Goal: Information Seeking & Learning: Learn about a topic

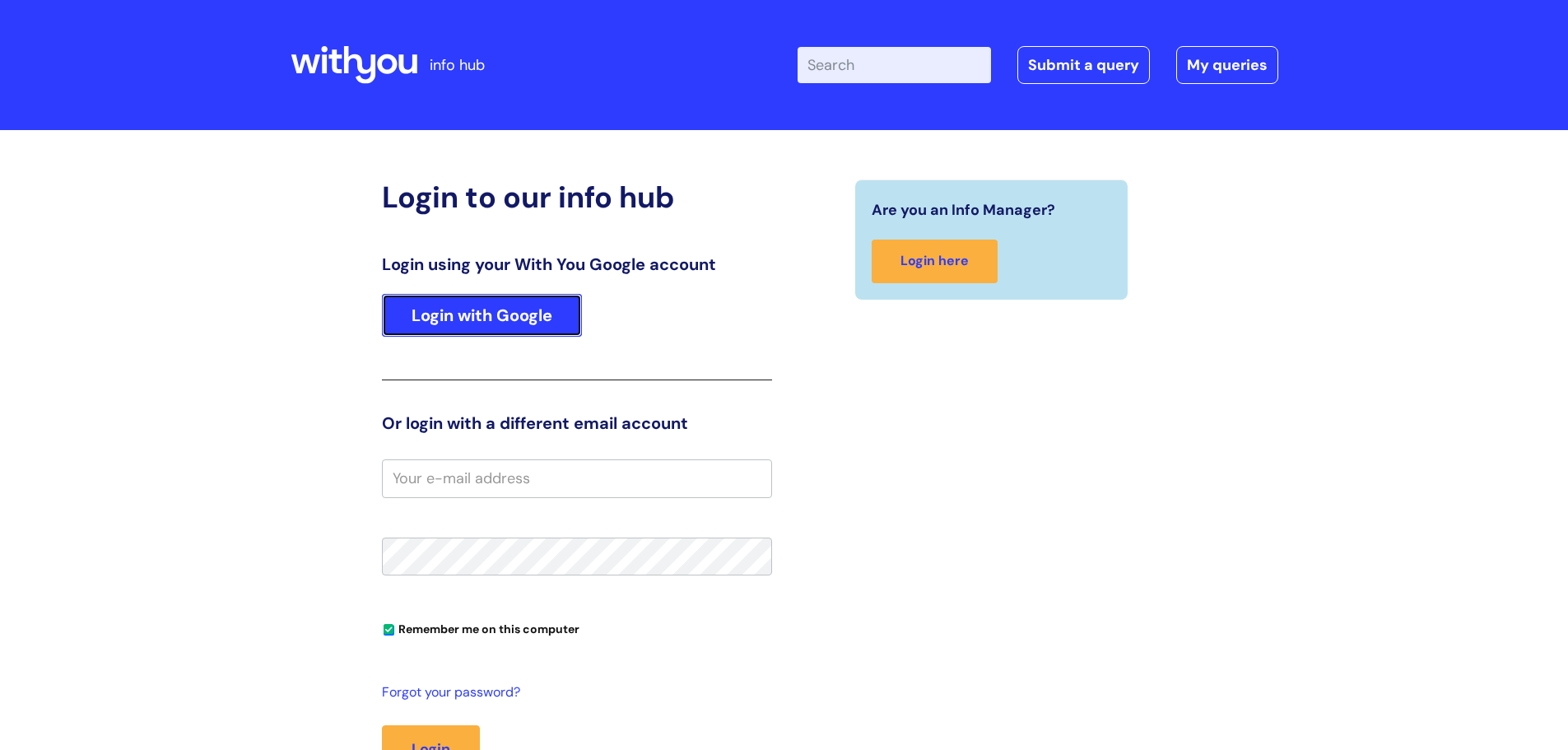
click at [427, 318] on link "Login with Google" at bounding box center [481, 314] width 200 height 42
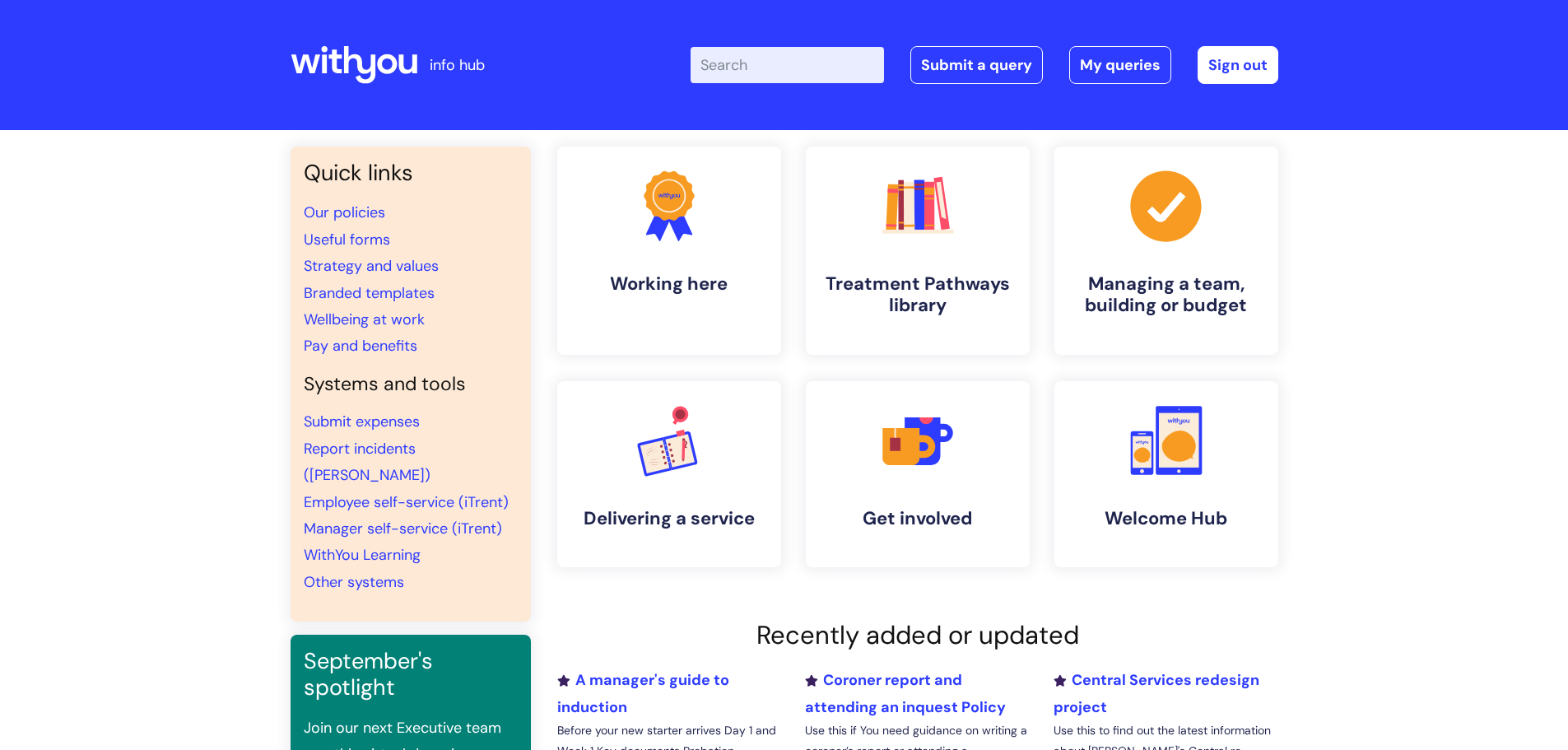
click at [815, 66] on input "Enter your search term here..." at bounding box center [788, 64] width 194 height 37
type input "a"
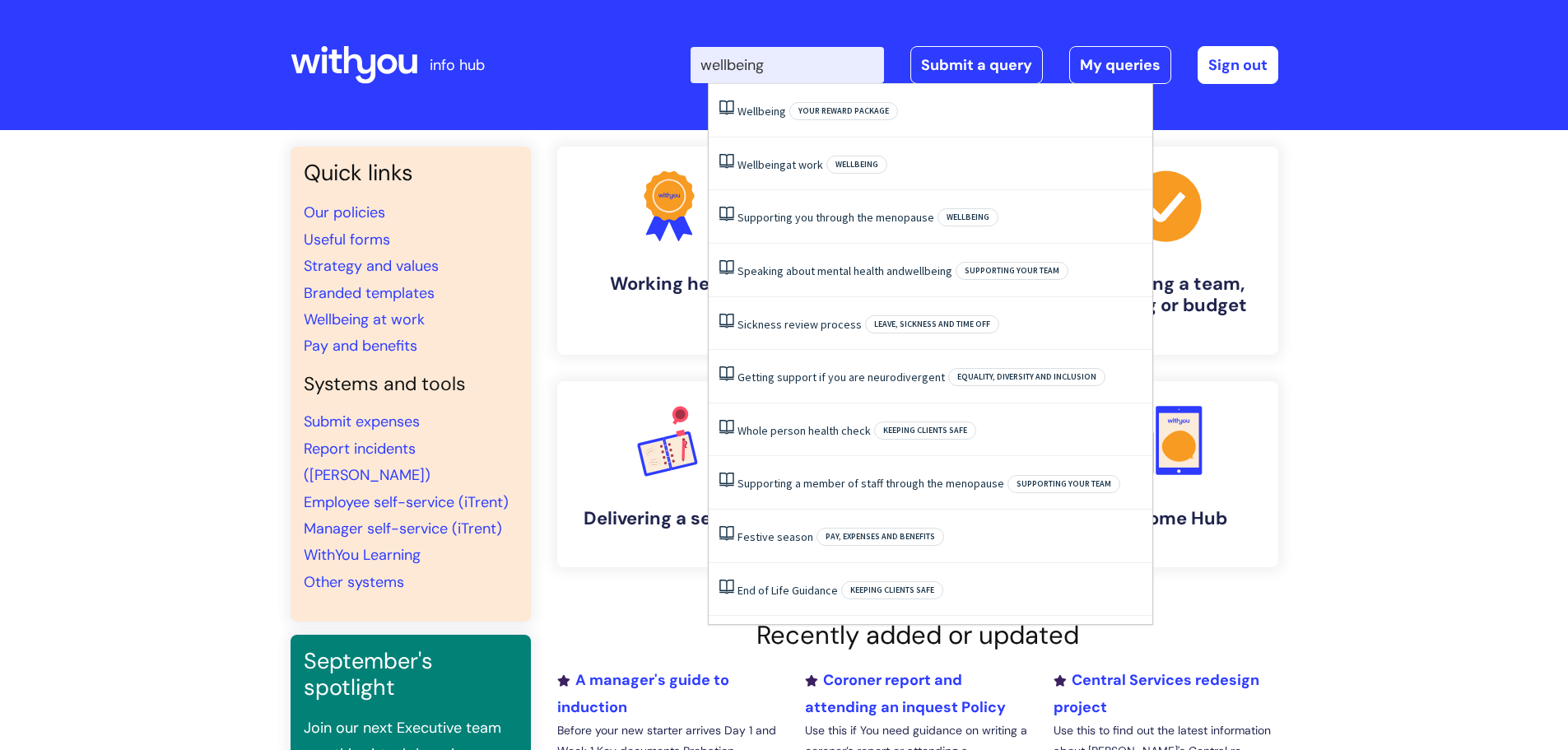
type input "wellbeing"
click button "Search" at bounding box center [0, 0] width 0 height 0
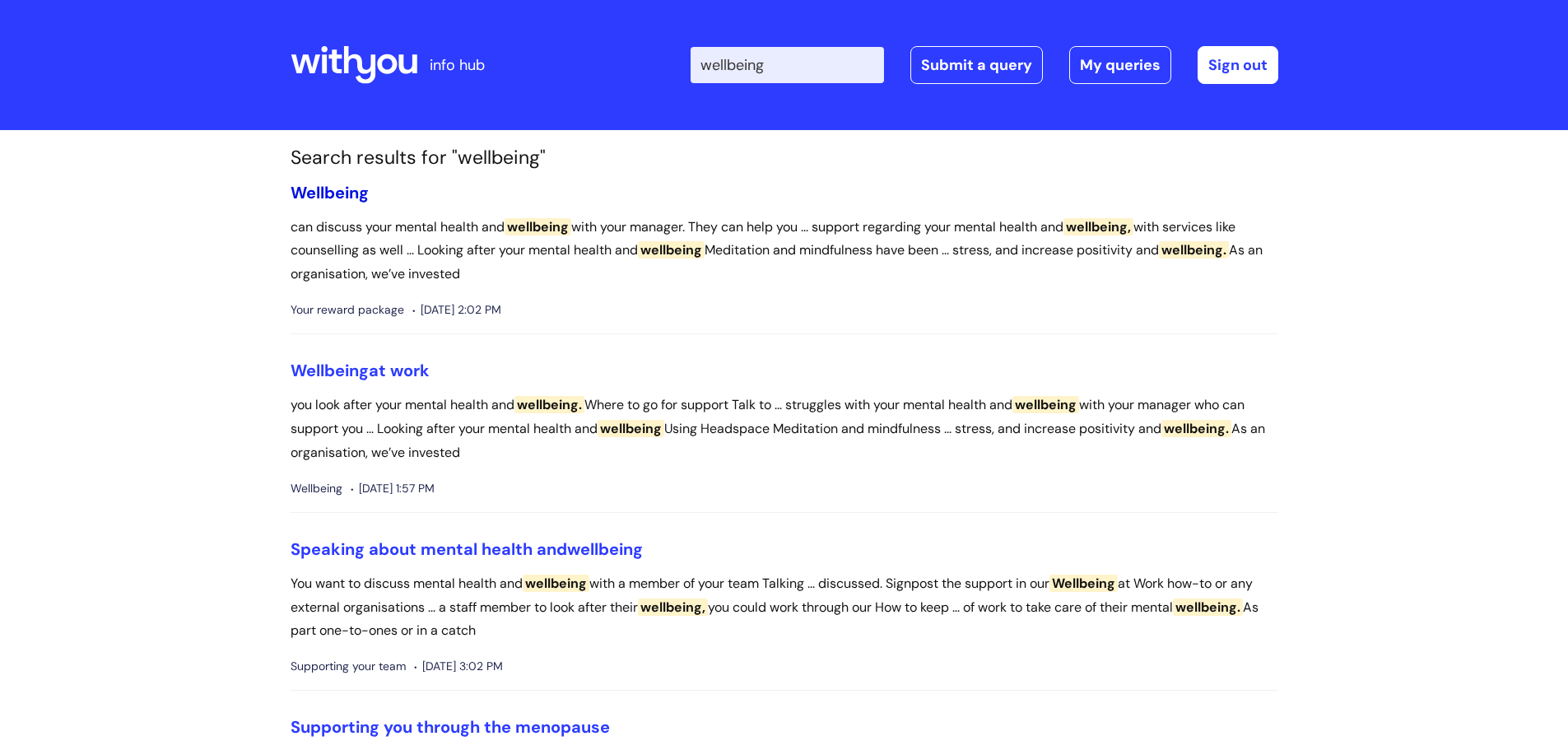
click at [304, 195] on span "Wellbeing" at bounding box center [329, 193] width 78 height 22
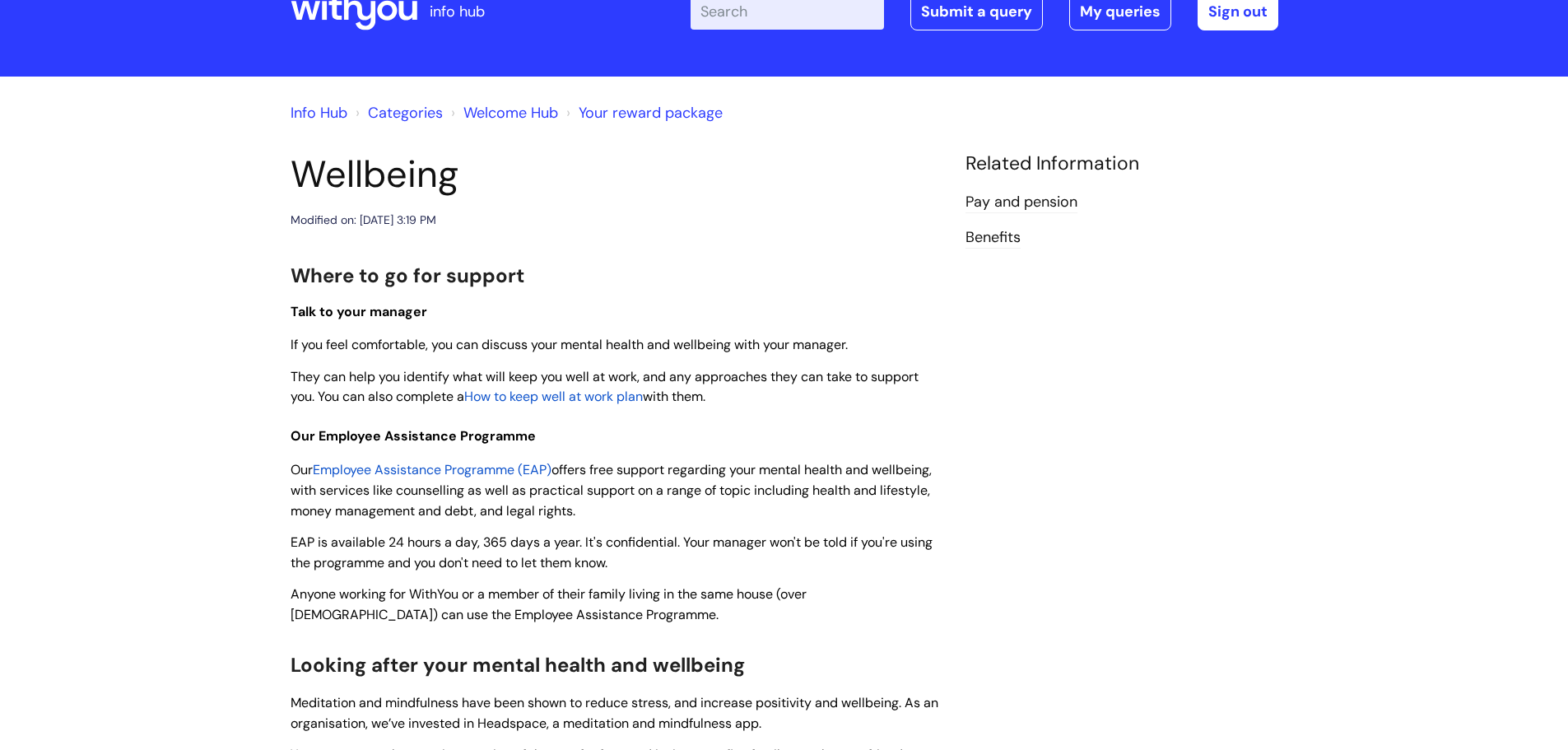
scroll to position [165, 0]
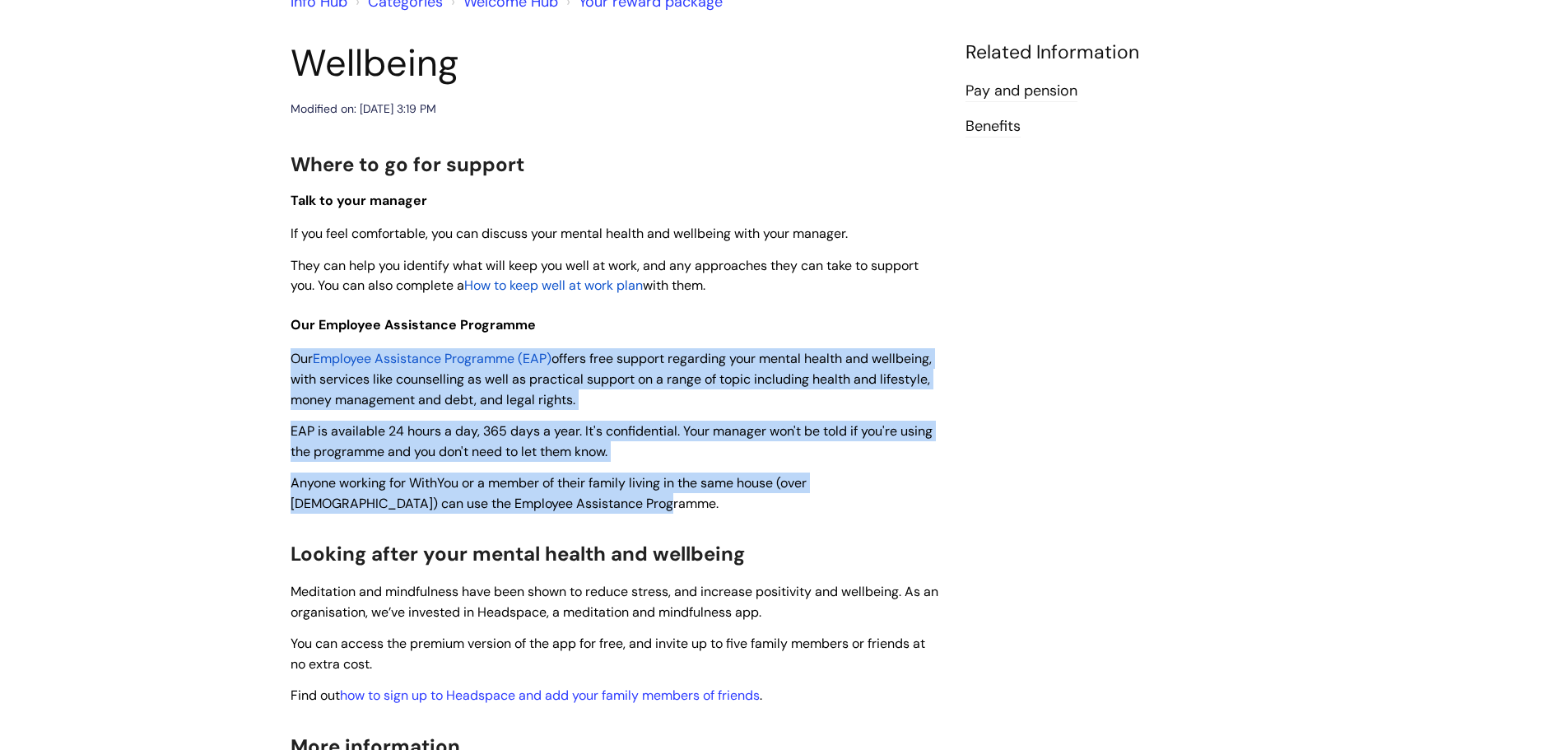
drag, startPoint x: 292, startPoint y: 357, endPoint x: 627, endPoint y: 498, distance: 363.5
click at [627, 498] on div "Where to go for support Talk to your manager If you feel comfortable, you can d…" at bounding box center [616, 652] width 651 height 1012
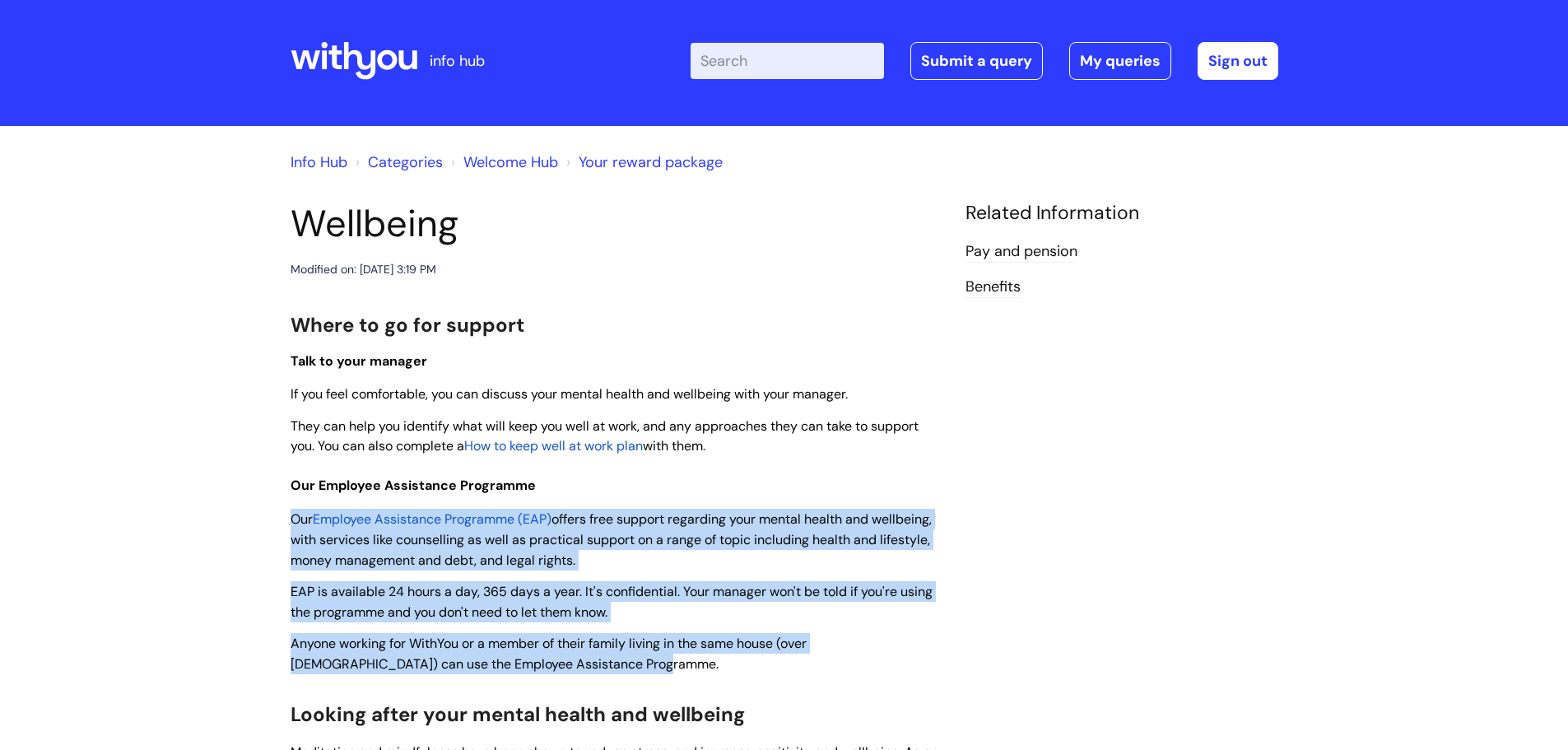
scroll to position [0, 0]
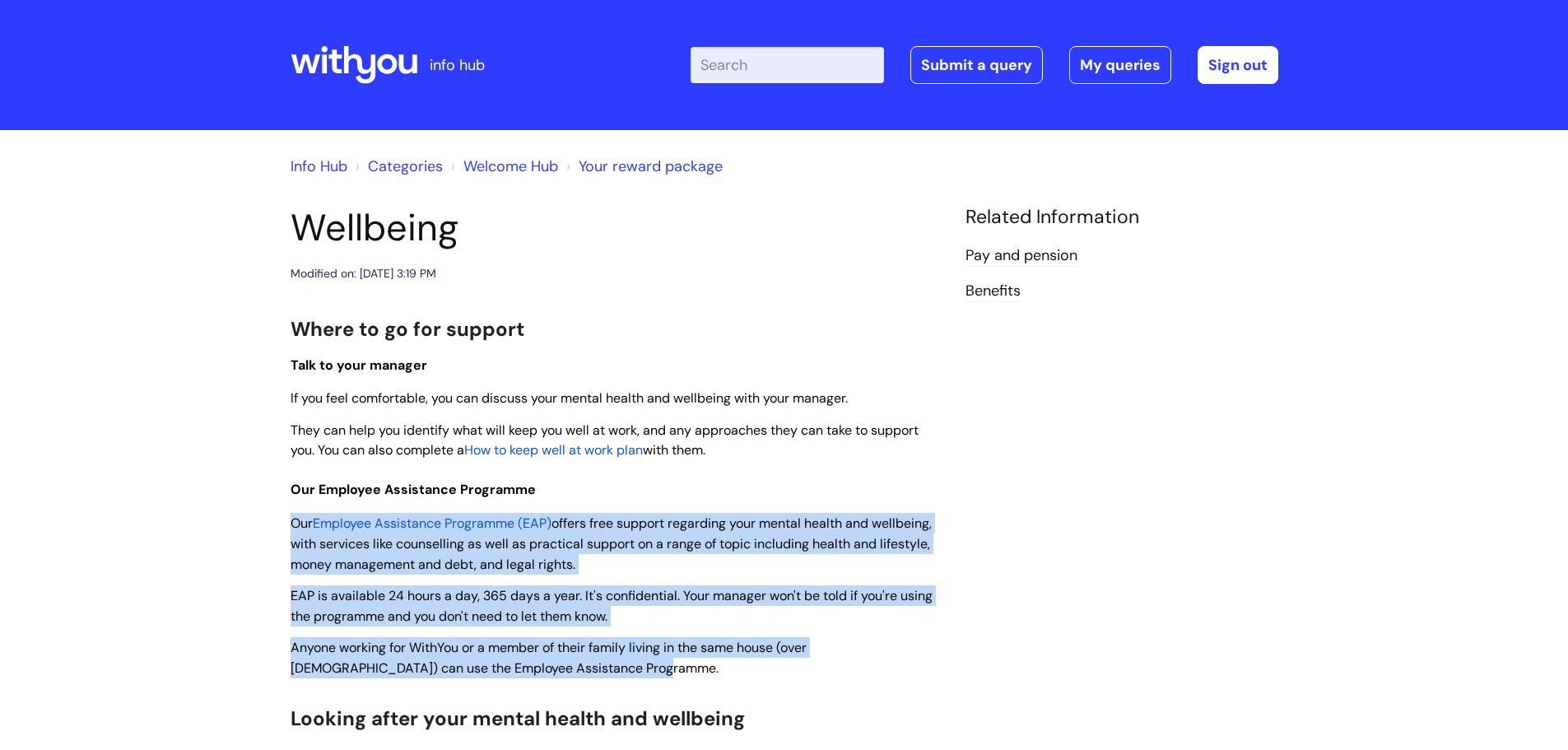
click at [519, 529] on span "Employee Assistance Programme (EAP)" at bounding box center [432, 523] width 239 height 17
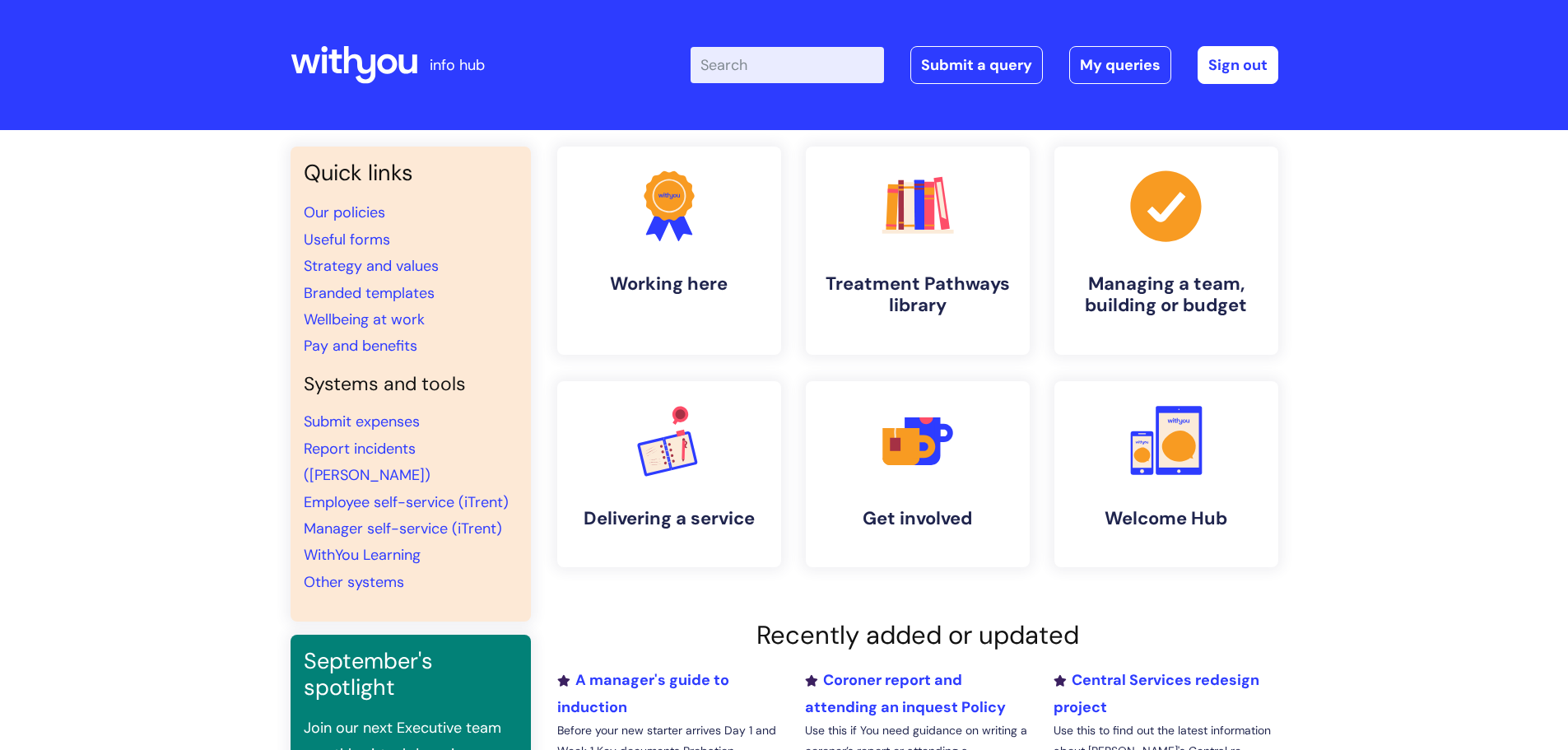
click at [759, 67] on input "Enter your search term here..." at bounding box center [788, 64] width 194 height 37
type input "wellbeing at work"
click button "Search" at bounding box center [0, 0] width 0 height 0
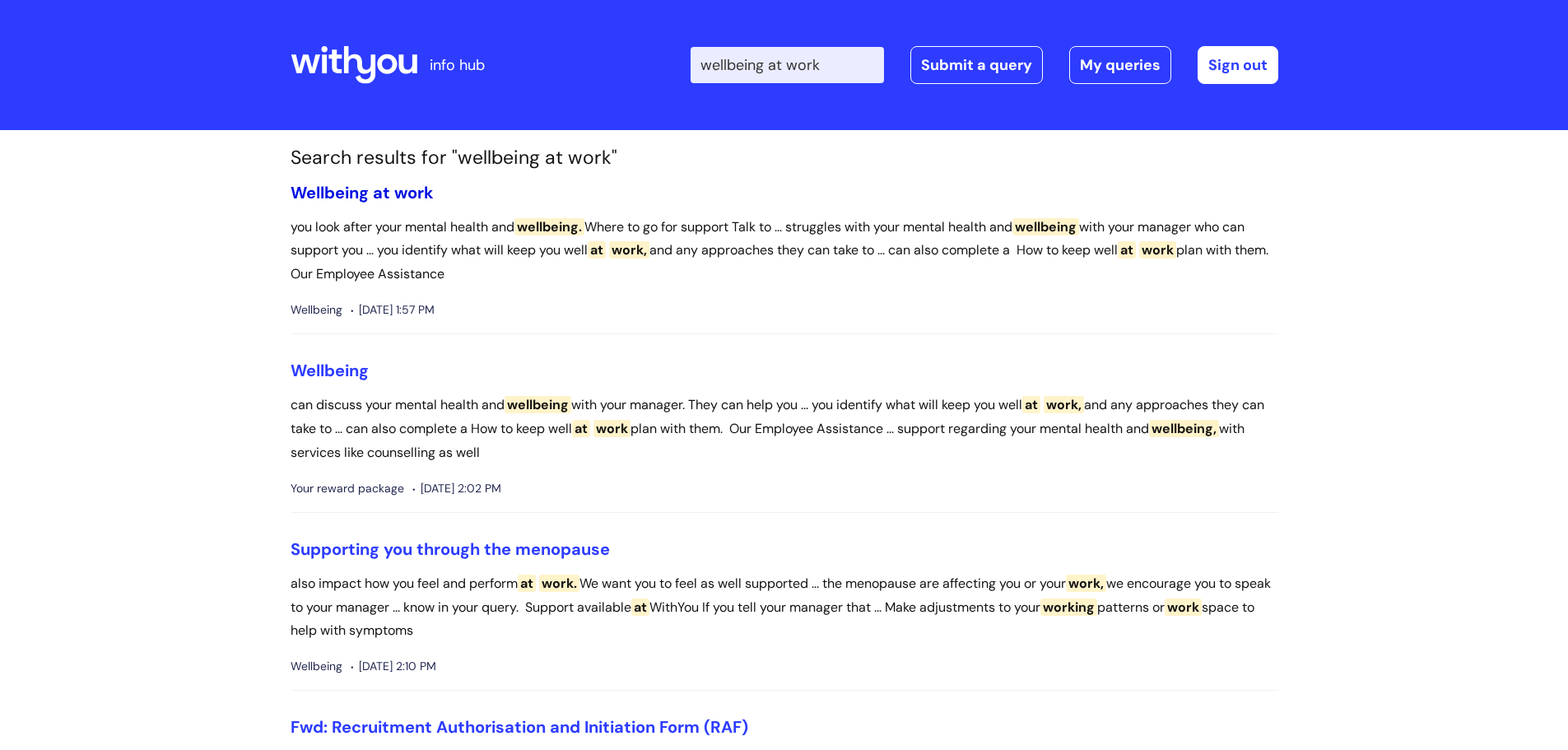
click at [411, 194] on span "work" at bounding box center [414, 193] width 40 height 22
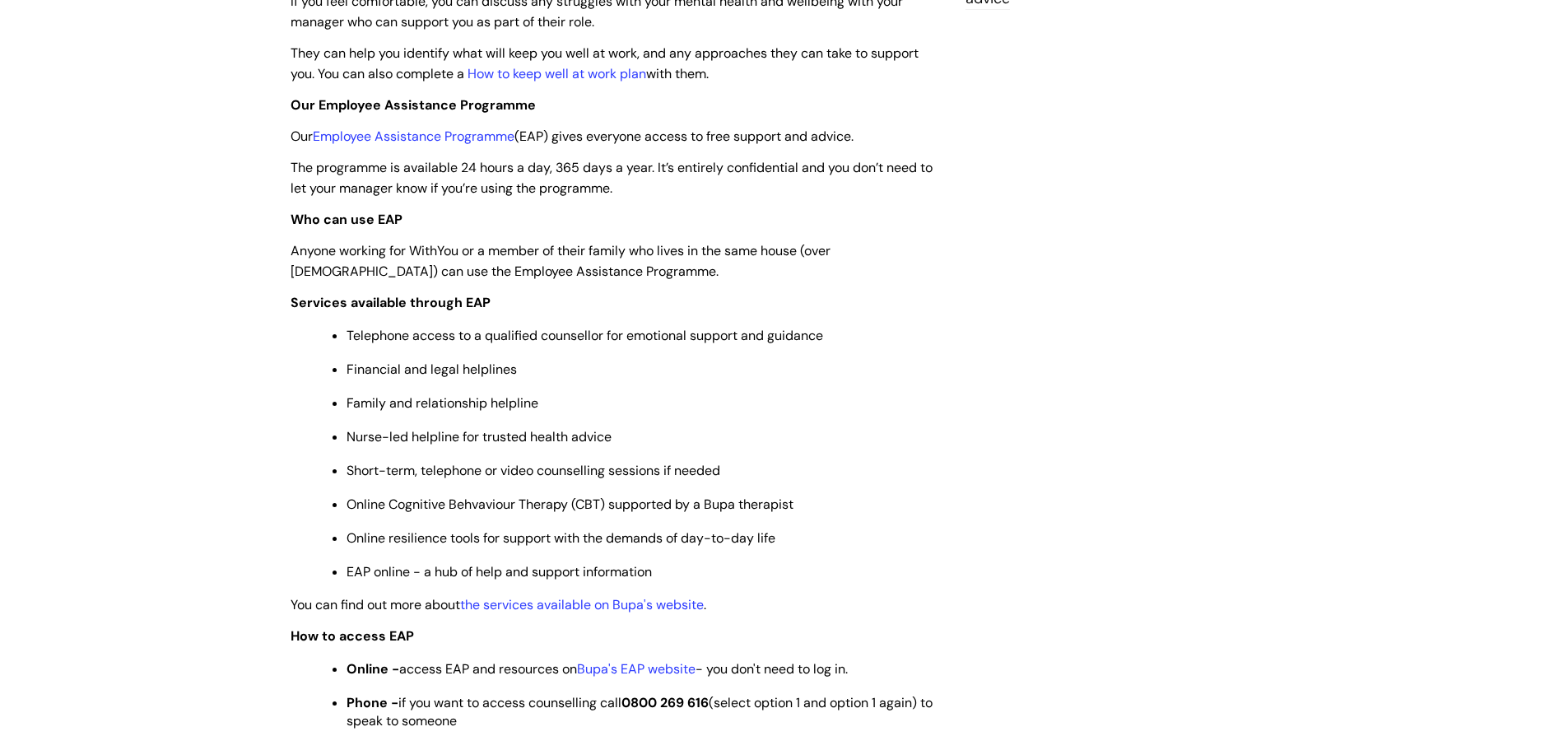
scroll to position [494, 0]
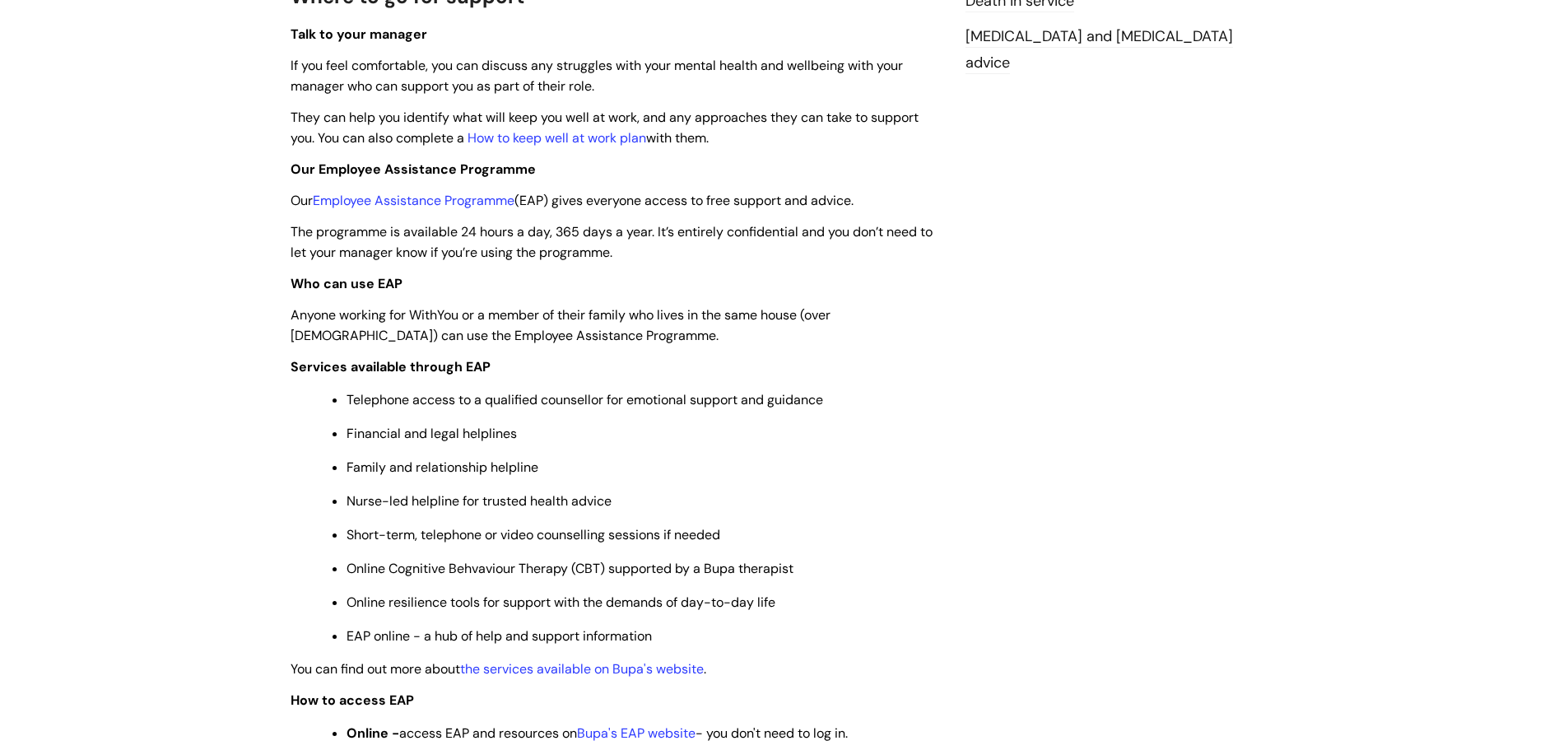
drag, startPoint x: 485, startPoint y: 623, endPoint x: 289, endPoint y: 165, distance: 498.2
copy div "Our Employee Assistance Programme Our Employee Assistance Programme (EAP) gives…"
click at [382, 175] on span "Our Employee Assistance Programme" at bounding box center [413, 168] width 245 height 17
click at [552, 673] on link "the services available on Bupa's website" at bounding box center [582, 668] width 244 height 17
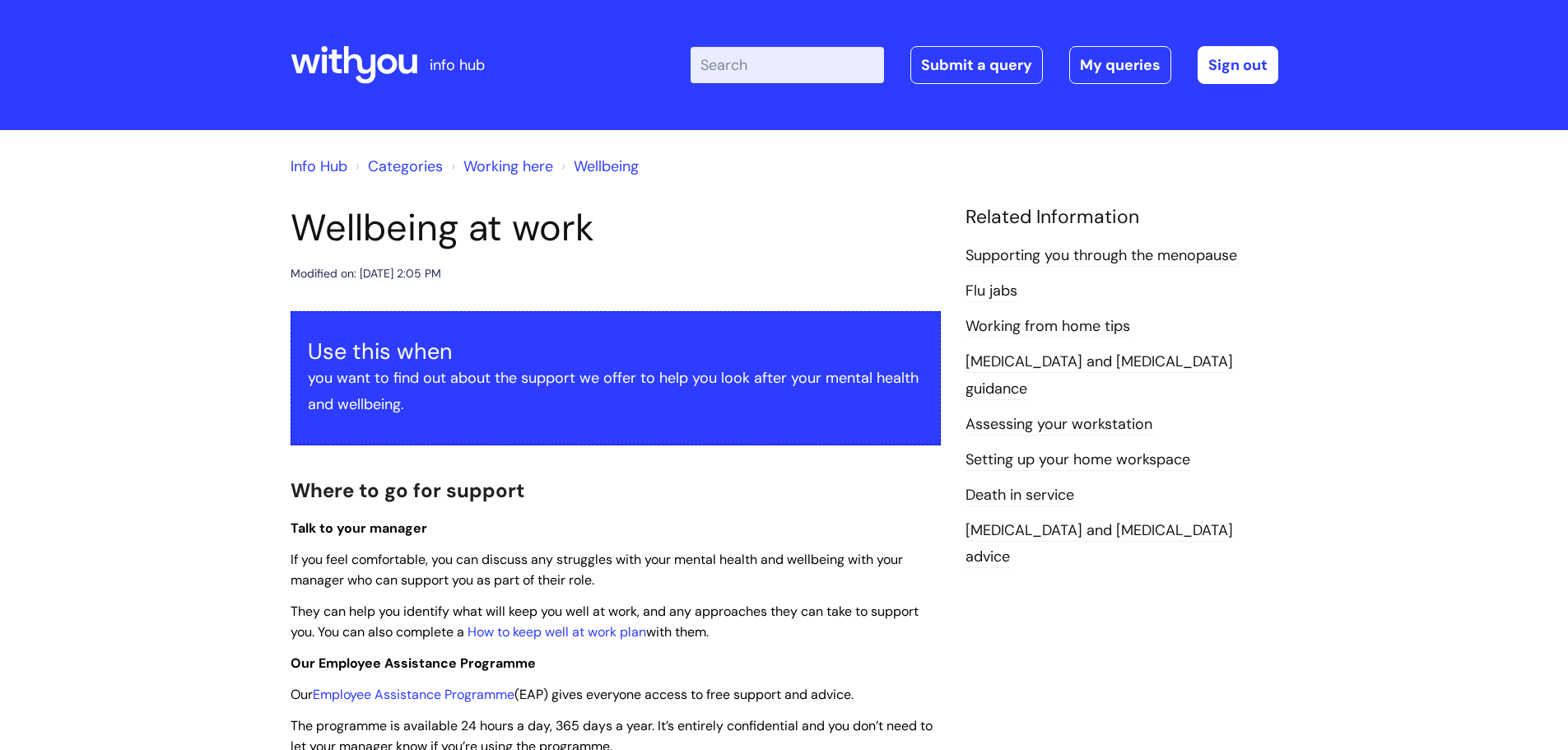
scroll to position [494, 0]
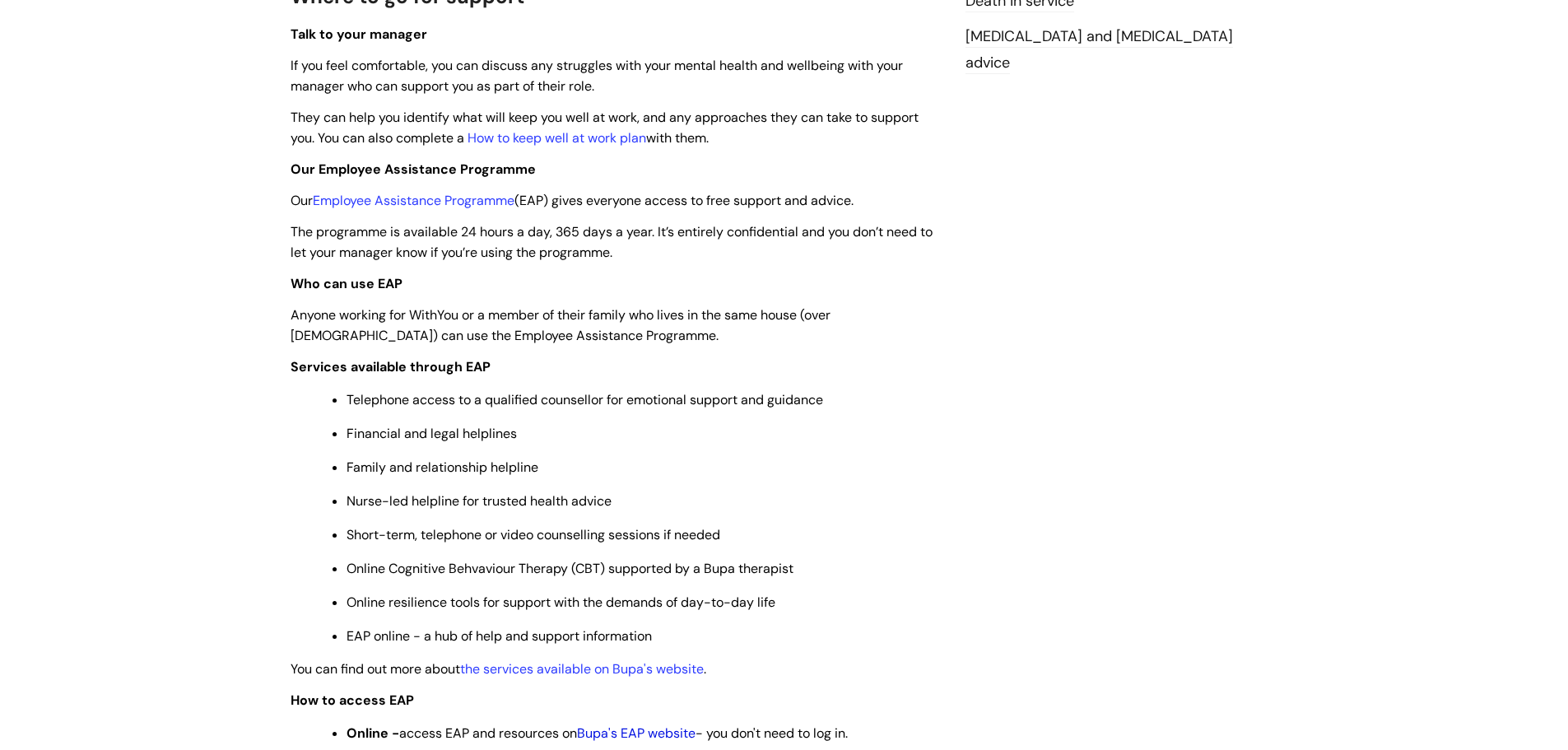
click at [593, 731] on link "Bupa's EAP website" at bounding box center [637, 732] width 119 height 17
